Goal: Information Seeking & Learning: Learn about a topic

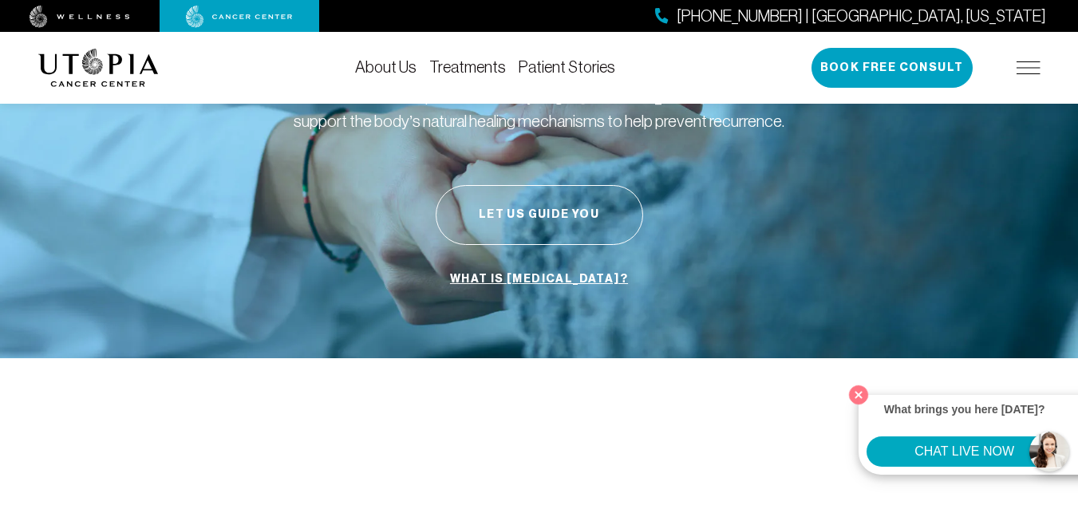
scroll to position [224, 0]
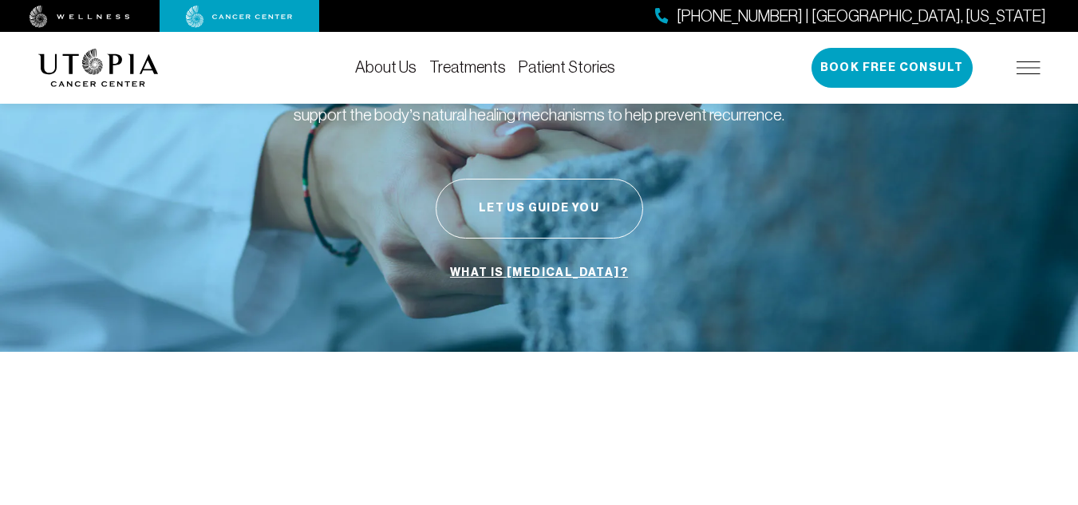
click at [539, 265] on link "What is [MEDICAL_DATA]?" at bounding box center [539, 273] width 186 height 30
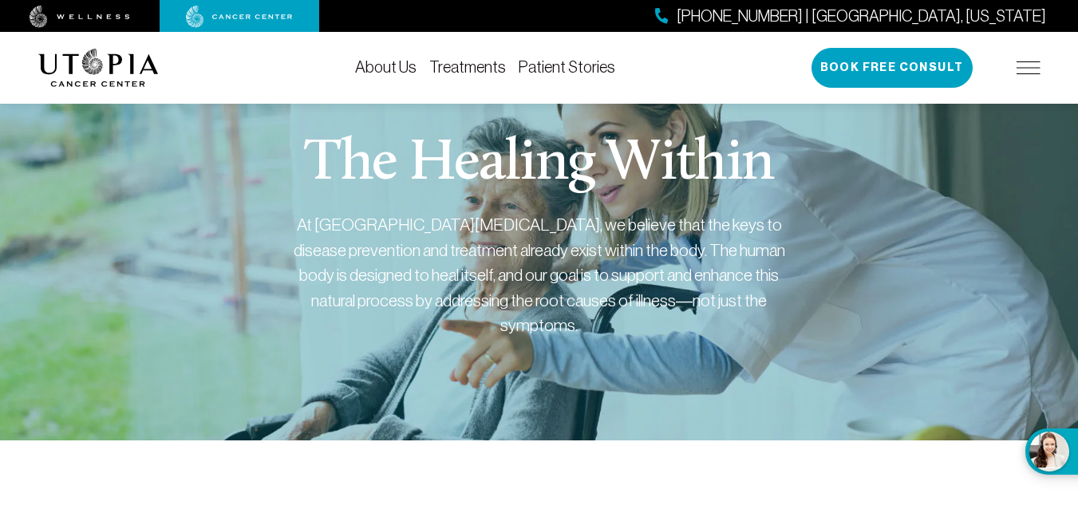
click at [885, 155] on div "The Healing Within At [GEOGRAPHIC_DATA][MEDICAL_DATA], we believe that the keys…" at bounding box center [539, 256] width 1003 height 369
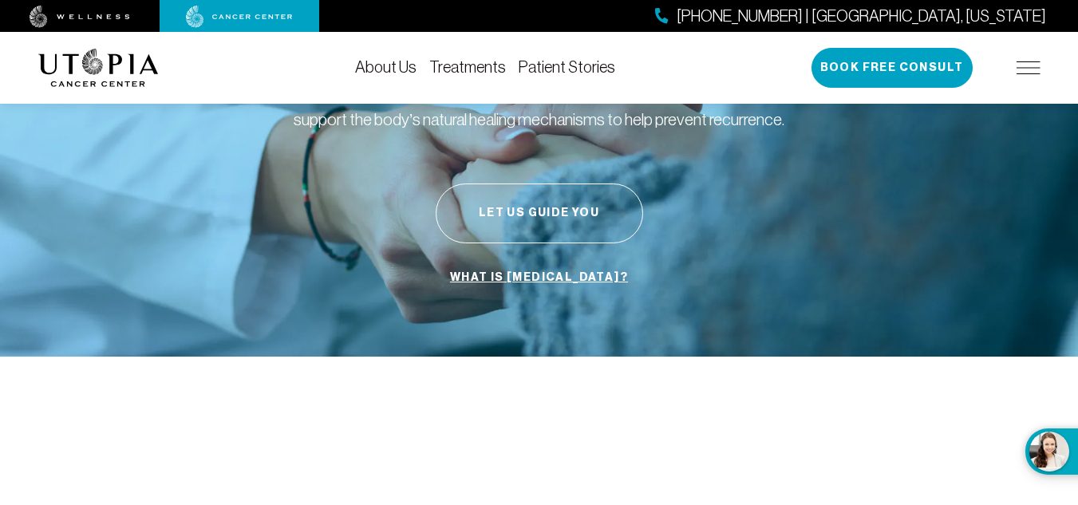
scroll to position [224, 0]
